Goal: Information Seeking & Learning: Learn about a topic

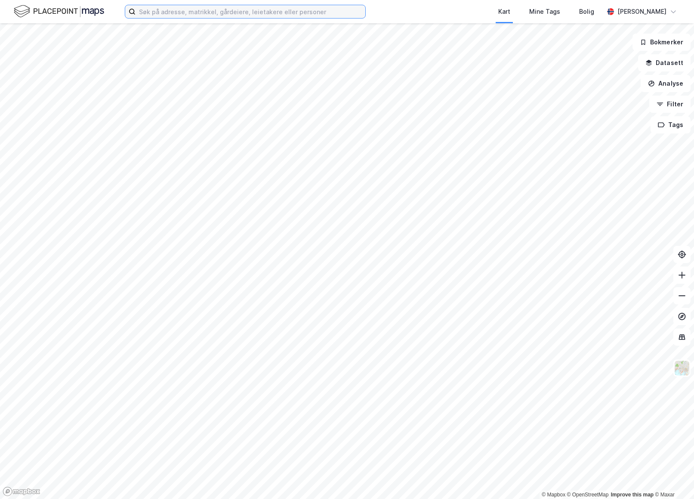
click at [176, 9] on input at bounding box center [251, 11] width 230 height 13
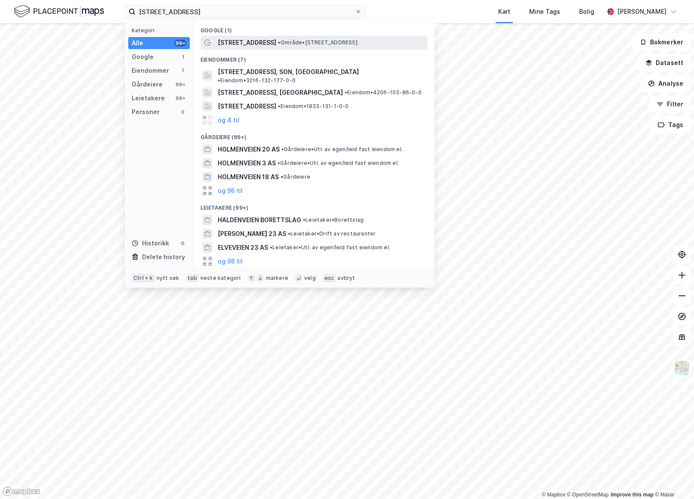
click at [249, 41] on span "[STREET_ADDRESS]" at bounding box center [247, 42] width 59 height 10
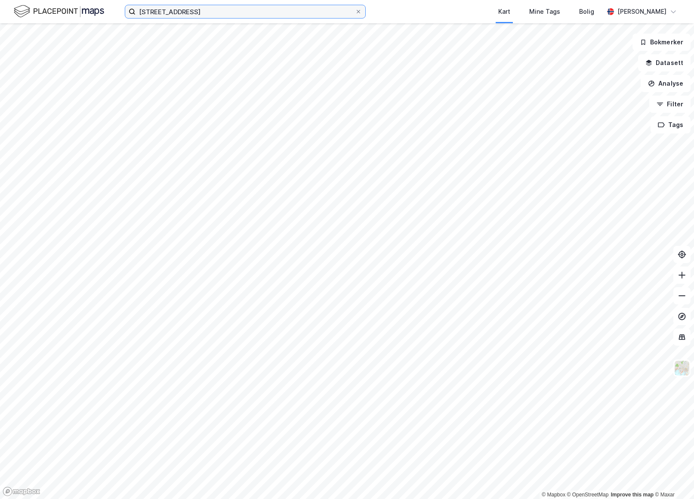
click at [231, 13] on input "[STREET_ADDRESS]" at bounding box center [245, 11] width 219 height 13
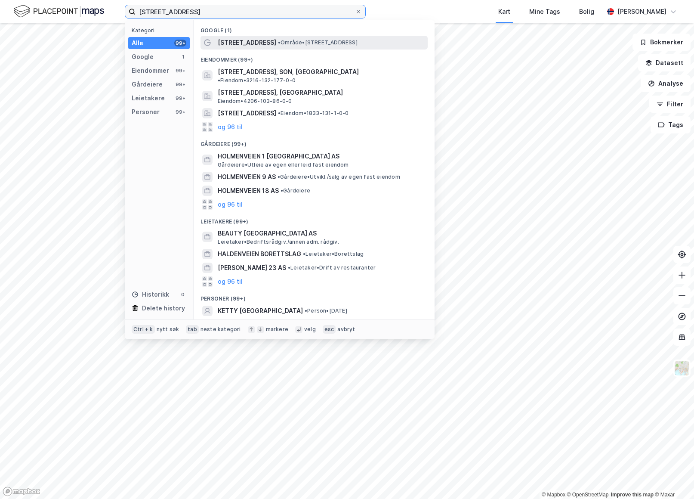
type input "[STREET_ADDRESS]"
click at [247, 43] on span "[STREET_ADDRESS]" at bounding box center [247, 42] width 59 height 10
